Goal: Navigation & Orientation: Find specific page/section

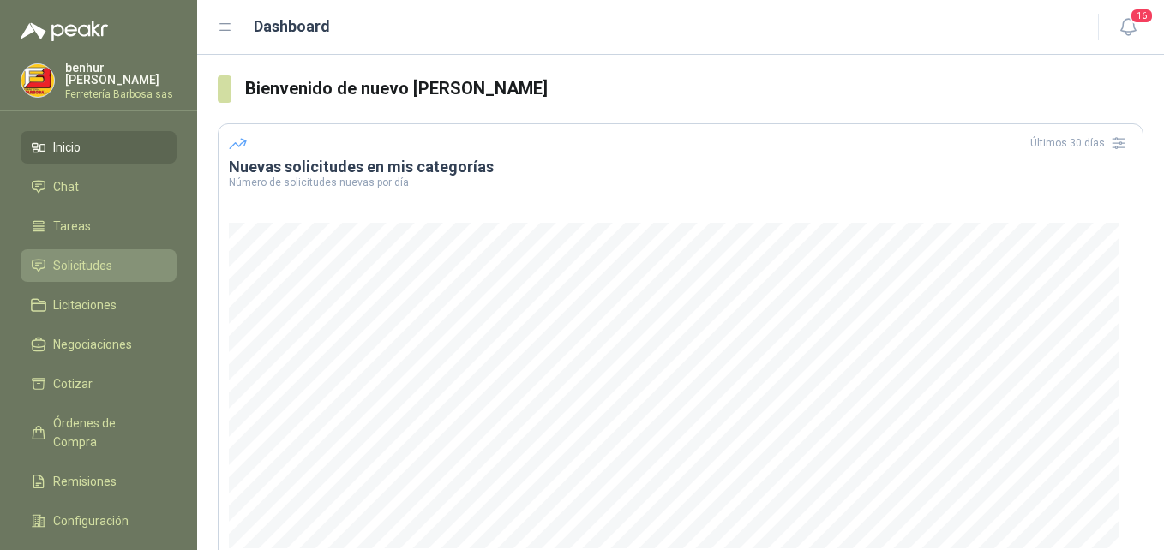
click at [86, 264] on span "Solicitudes" at bounding box center [82, 265] width 59 height 19
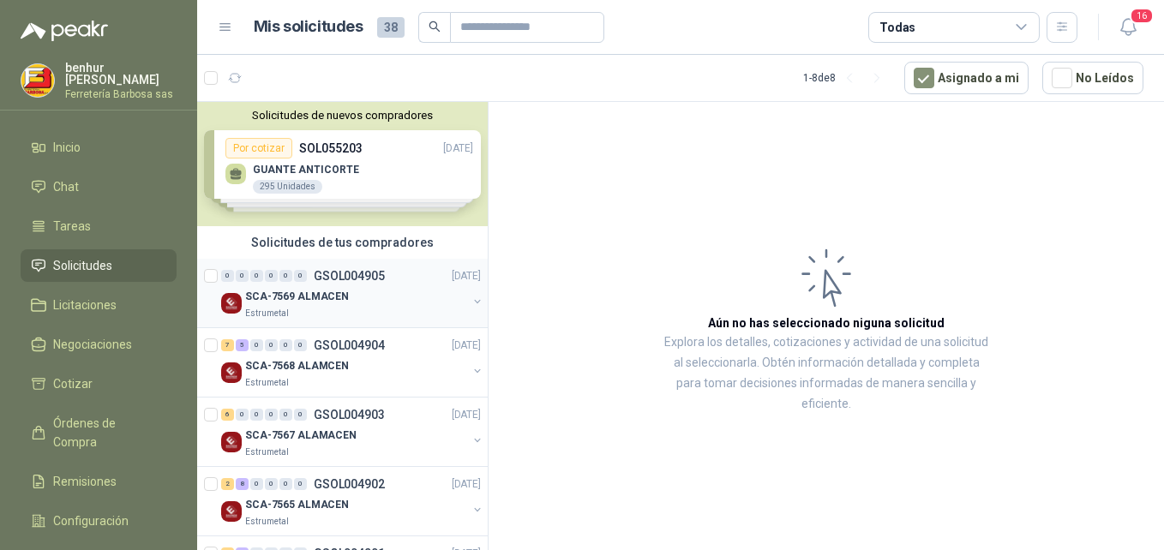
click at [298, 301] on p "SCA-7569 ALMACEN" at bounding box center [297, 297] width 104 height 16
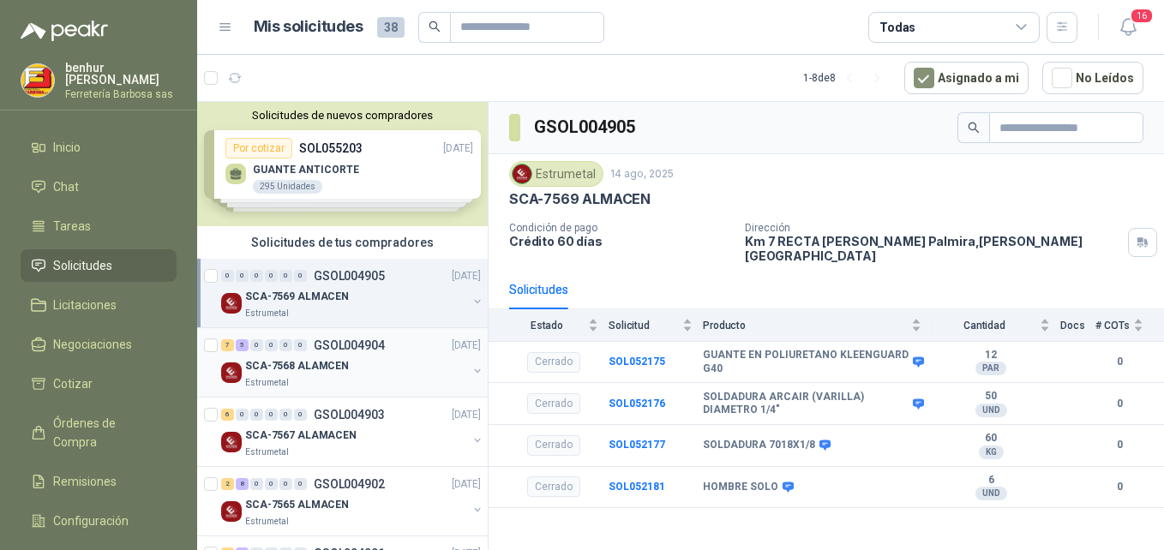
click at [314, 377] on div "Estrumetal" at bounding box center [356, 383] width 222 height 14
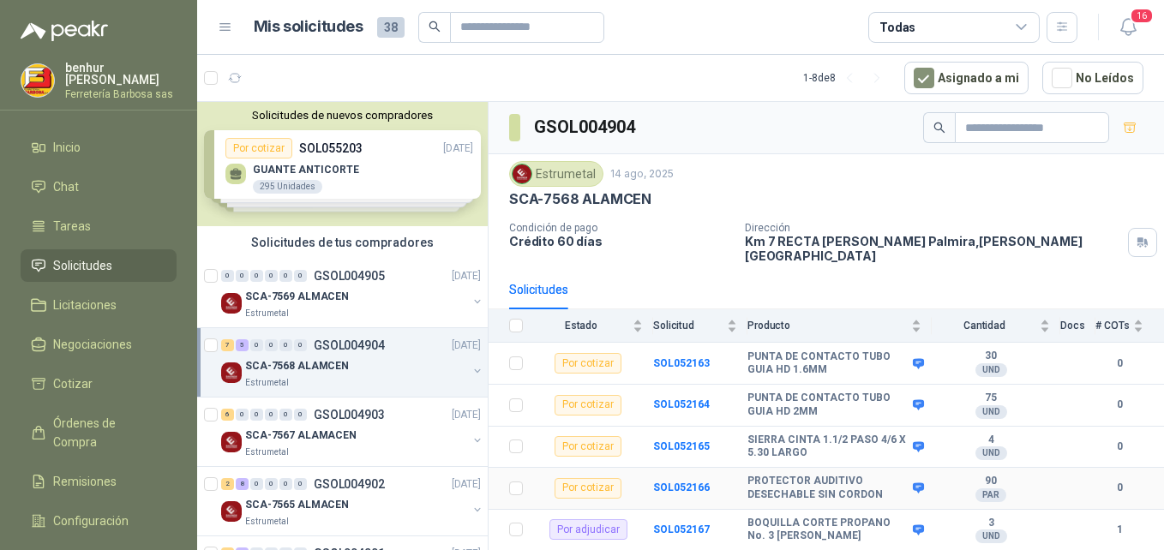
scroll to position [171, 0]
